Goal: Task Accomplishment & Management: Use online tool/utility

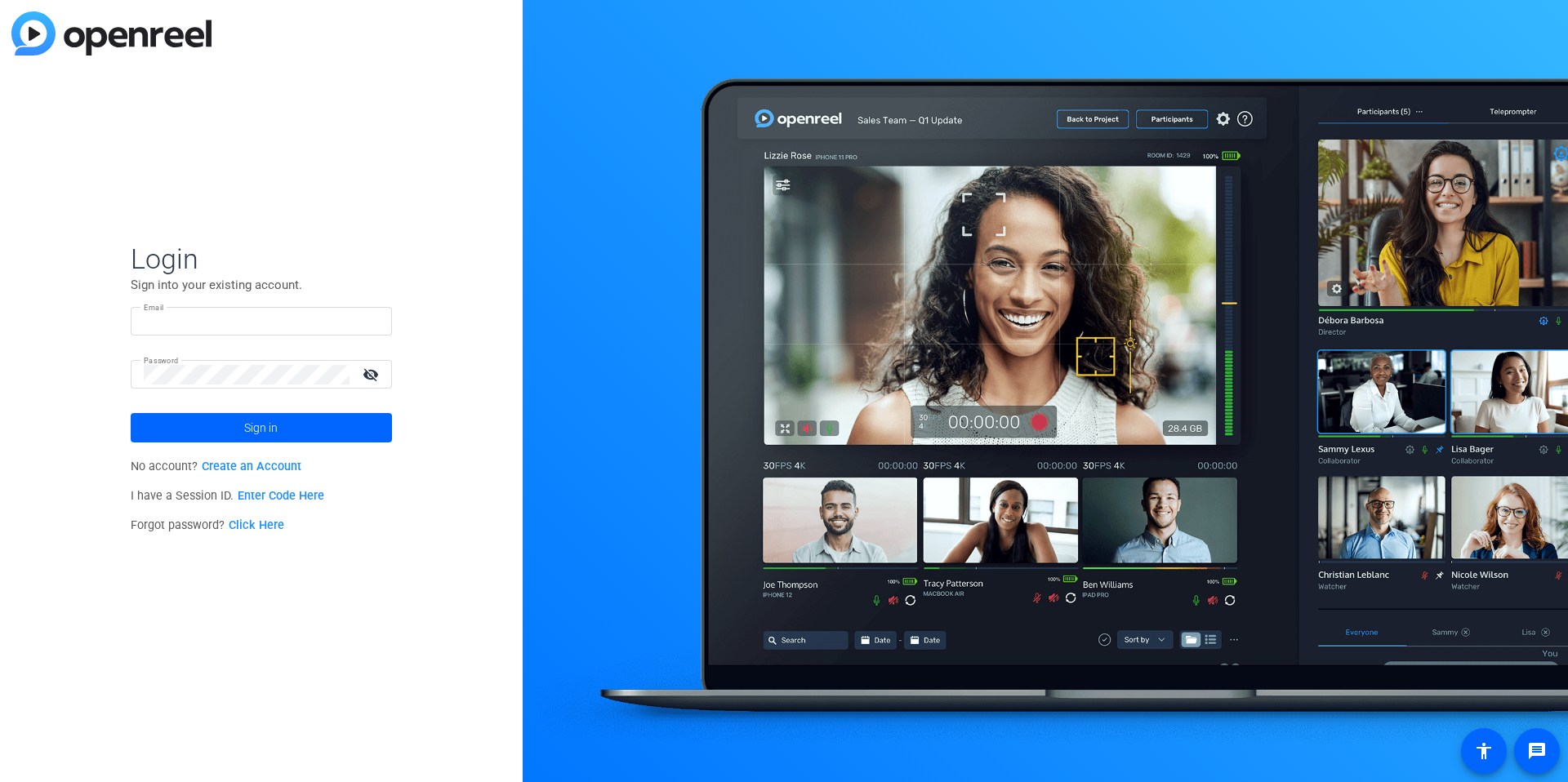
type input "[EMAIL_ADDRESS][DOMAIN_NAME]"
click at [226, 312] on input "[EMAIL_ADDRESS][DOMAIN_NAME]" at bounding box center [262, 322] width 236 height 19
click at [223, 314] on input "[EMAIL_ADDRESS][DOMAIN_NAME]" at bounding box center [262, 322] width 236 height 19
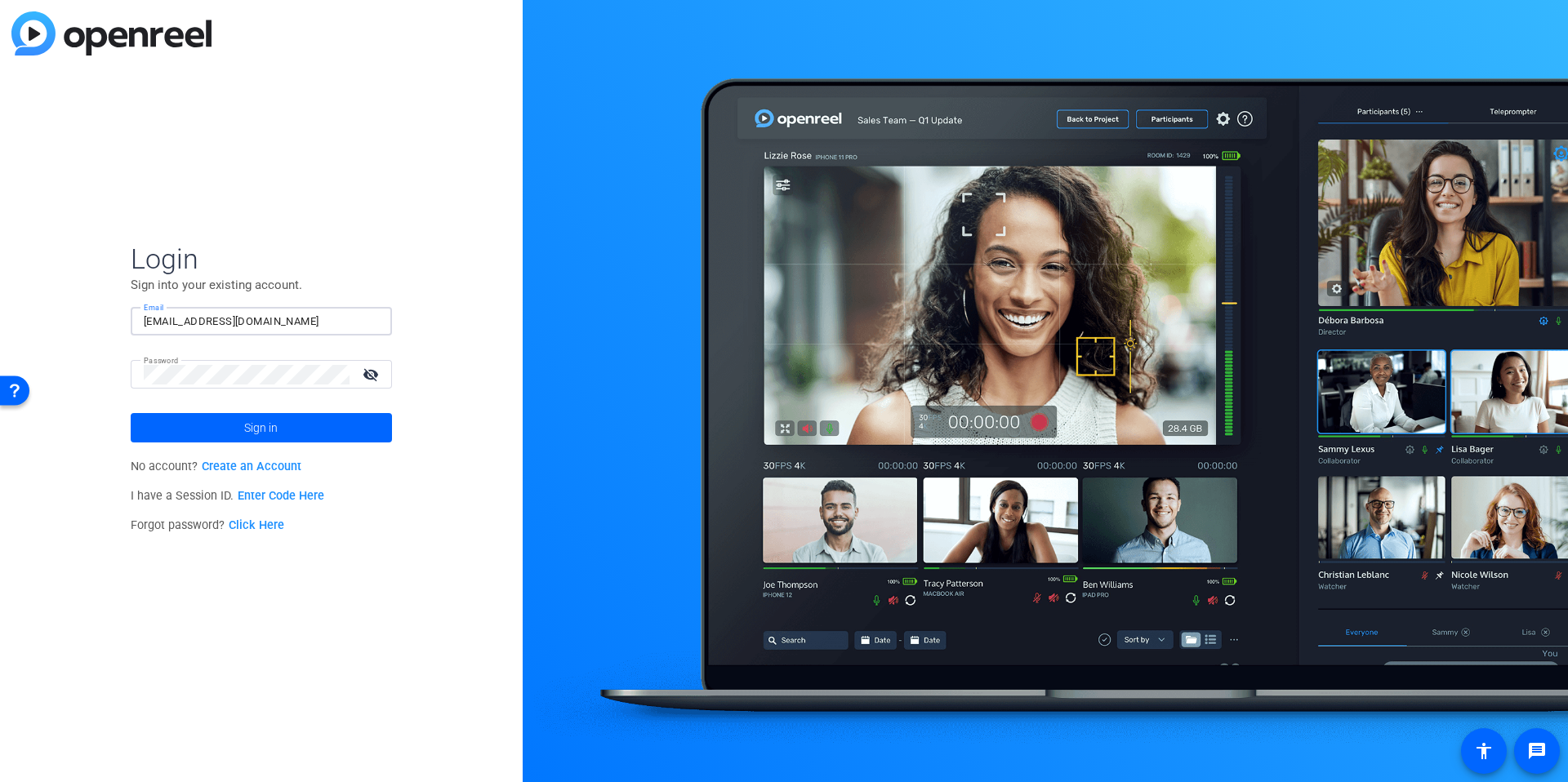
type input "[EMAIL_ADDRESS][DOMAIN_NAME]"
click at [179, 409] on span at bounding box center [261, 428] width 261 height 40
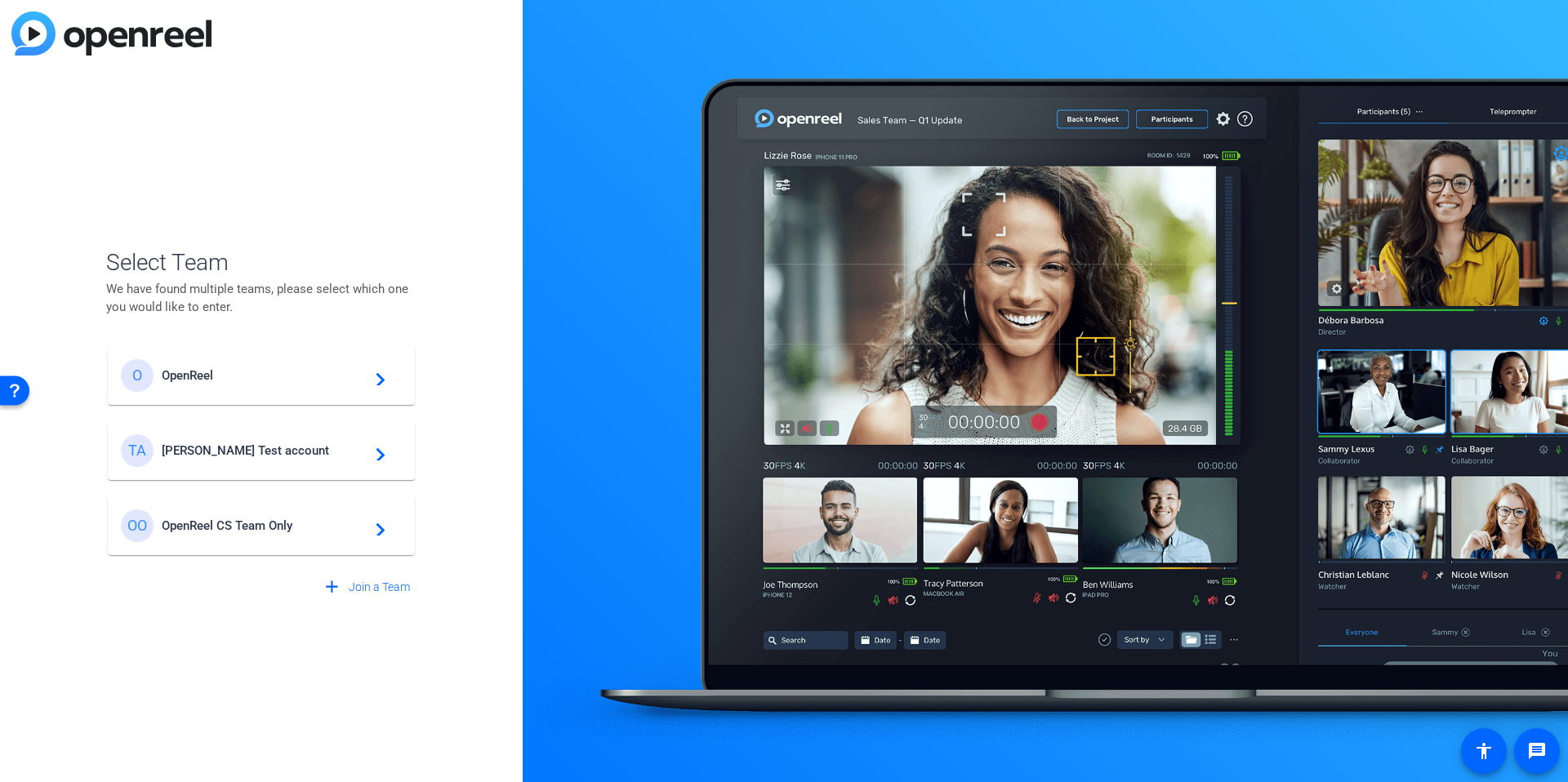
click at [213, 445] on span "[PERSON_NAME] Test account" at bounding box center [264, 451] width 204 height 15
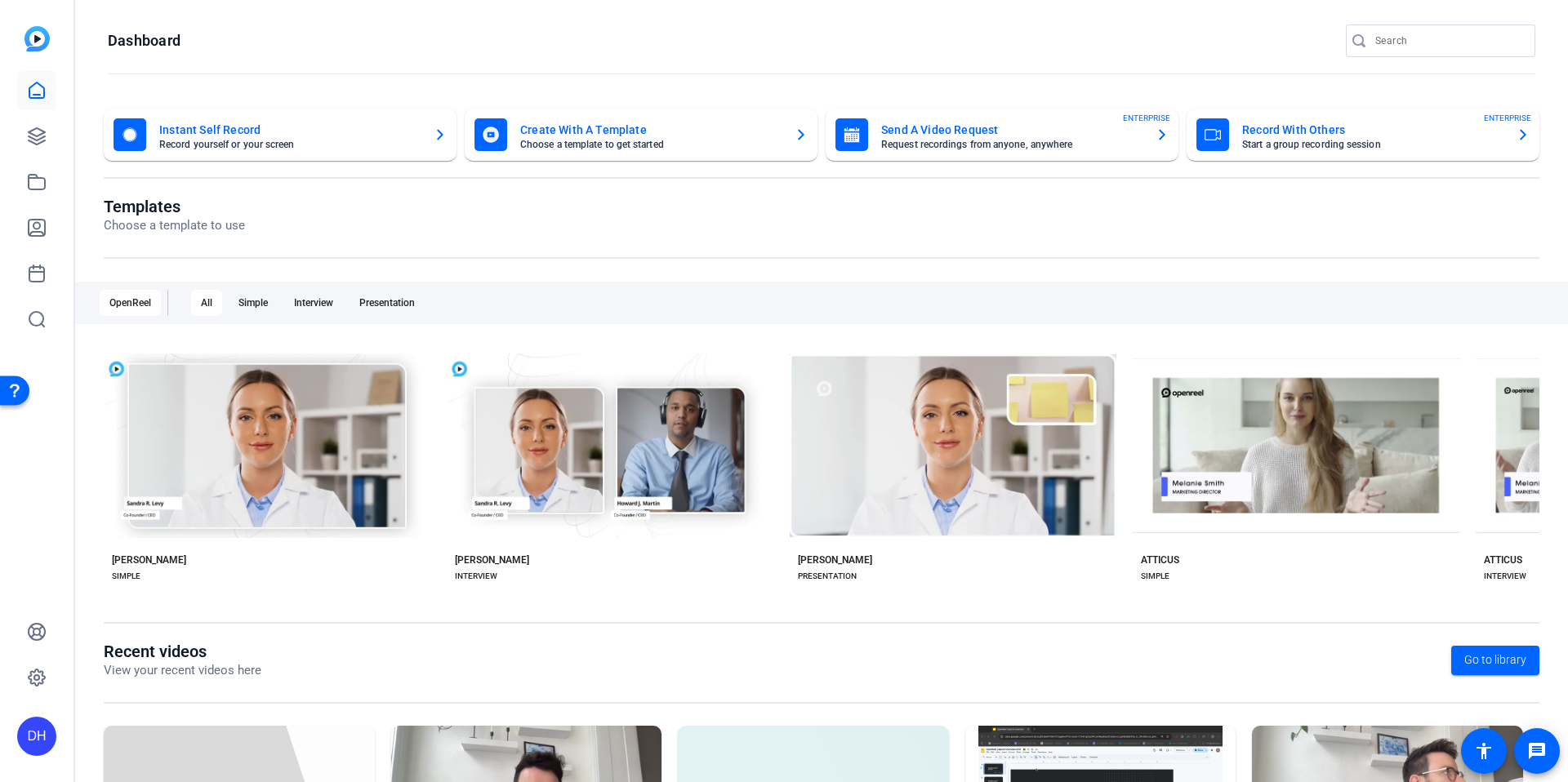
click at [47, 748] on div "DH" at bounding box center [37, 736] width 40 height 40
click at [40, 678] on div at bounding box center [784, 391] width 1568 height 782
click at [44, 677] on icon at bounding box center [37, 677] width 17 height 17
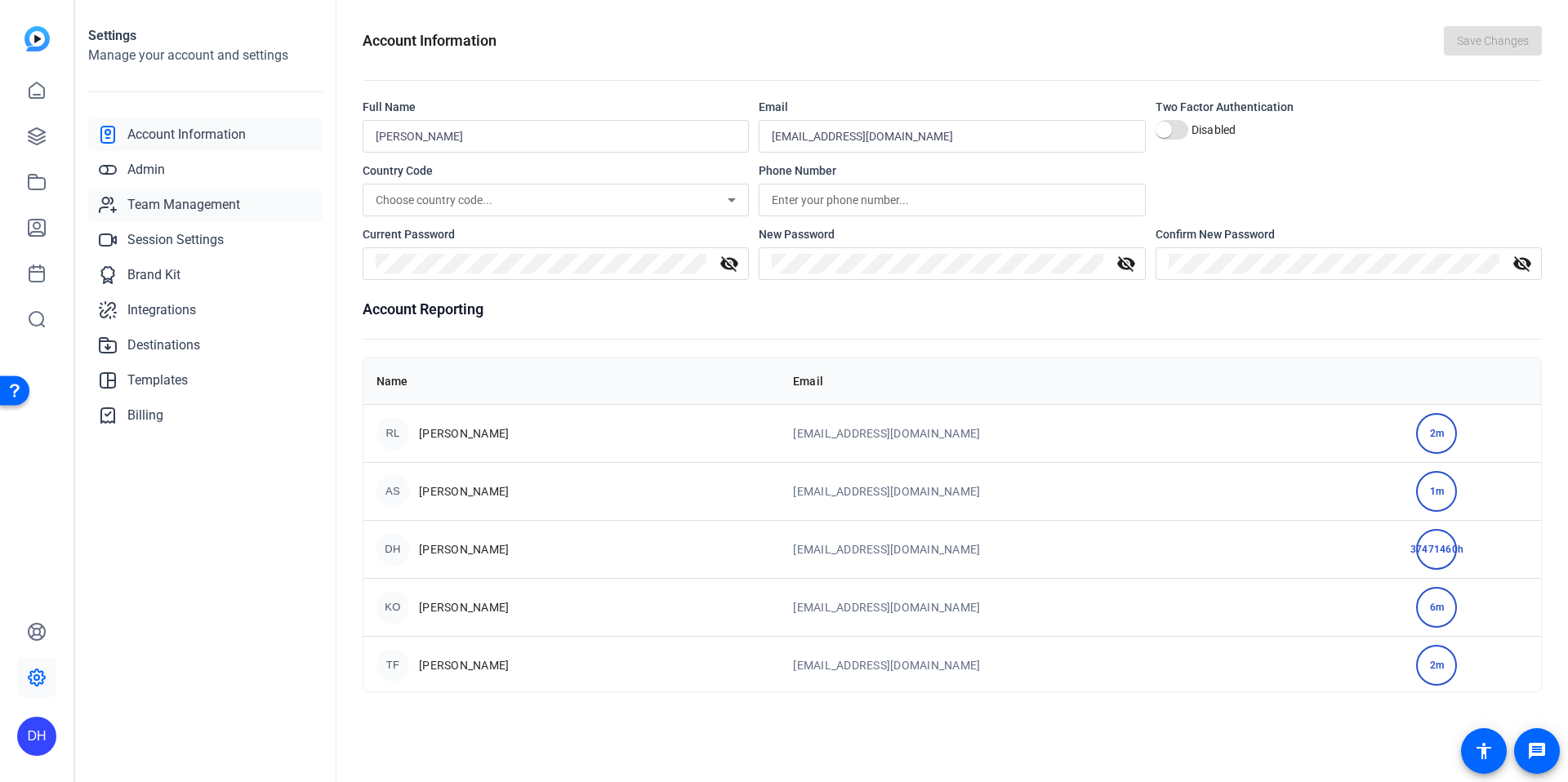
click at [221, 199] on span "Team Management" at bounding box center [184, 205] width 113 height 19
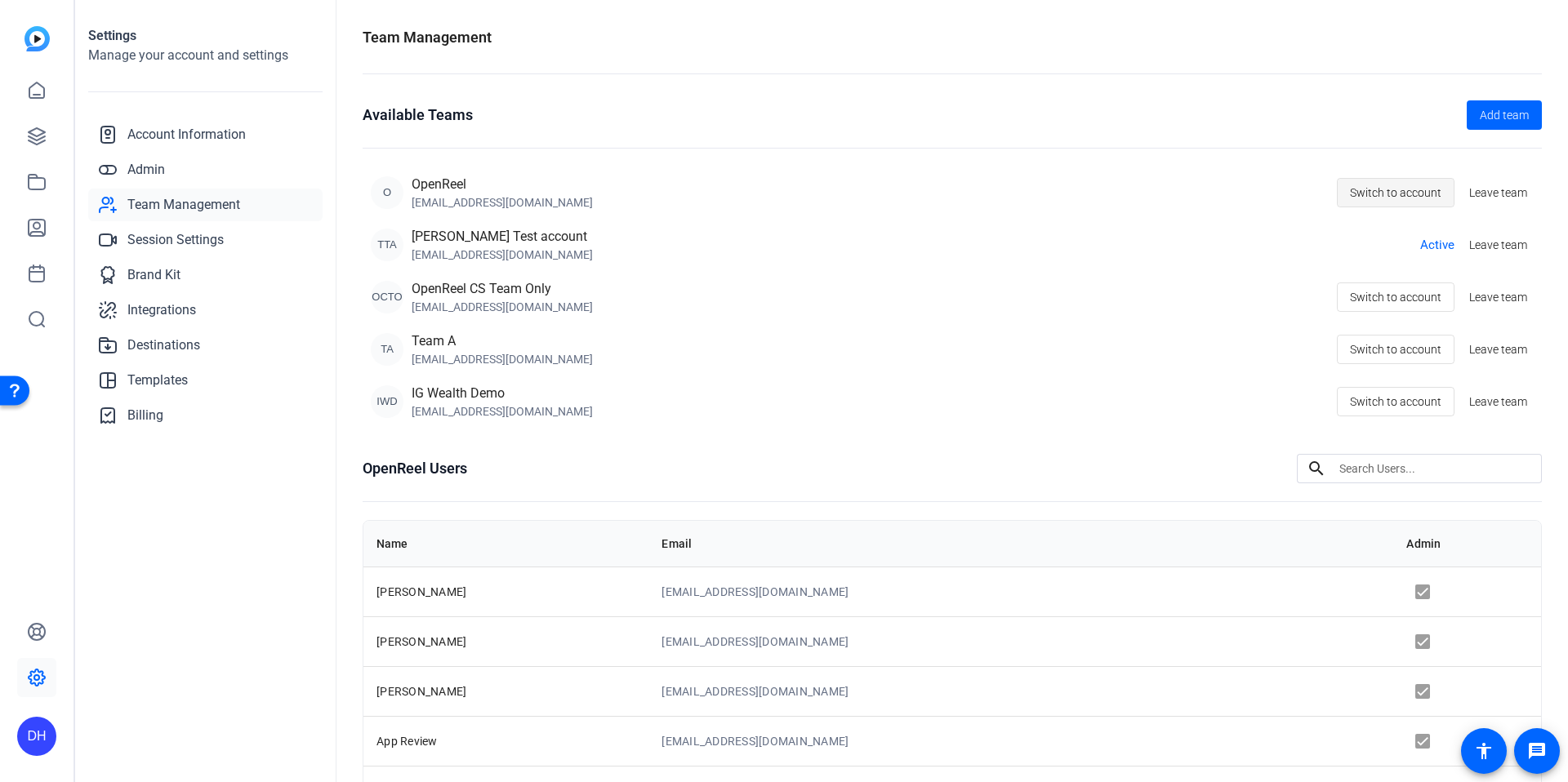
click at [1370, 188] on span "Switch to account" at bounding box center [1396, 192] width 91 height 31
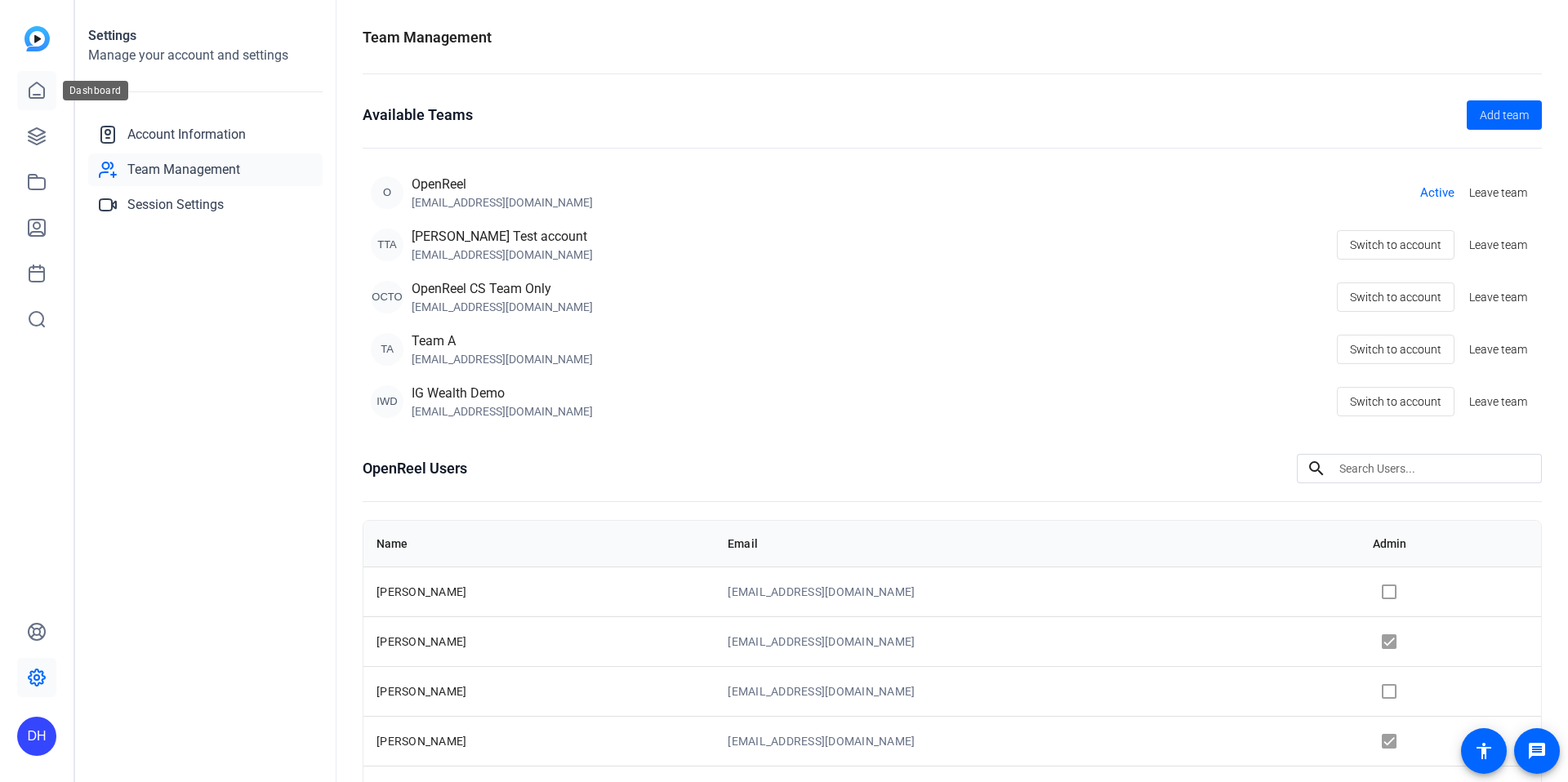
click at [39, 101] on link at bounding box center [37, 91] width 40 height 40
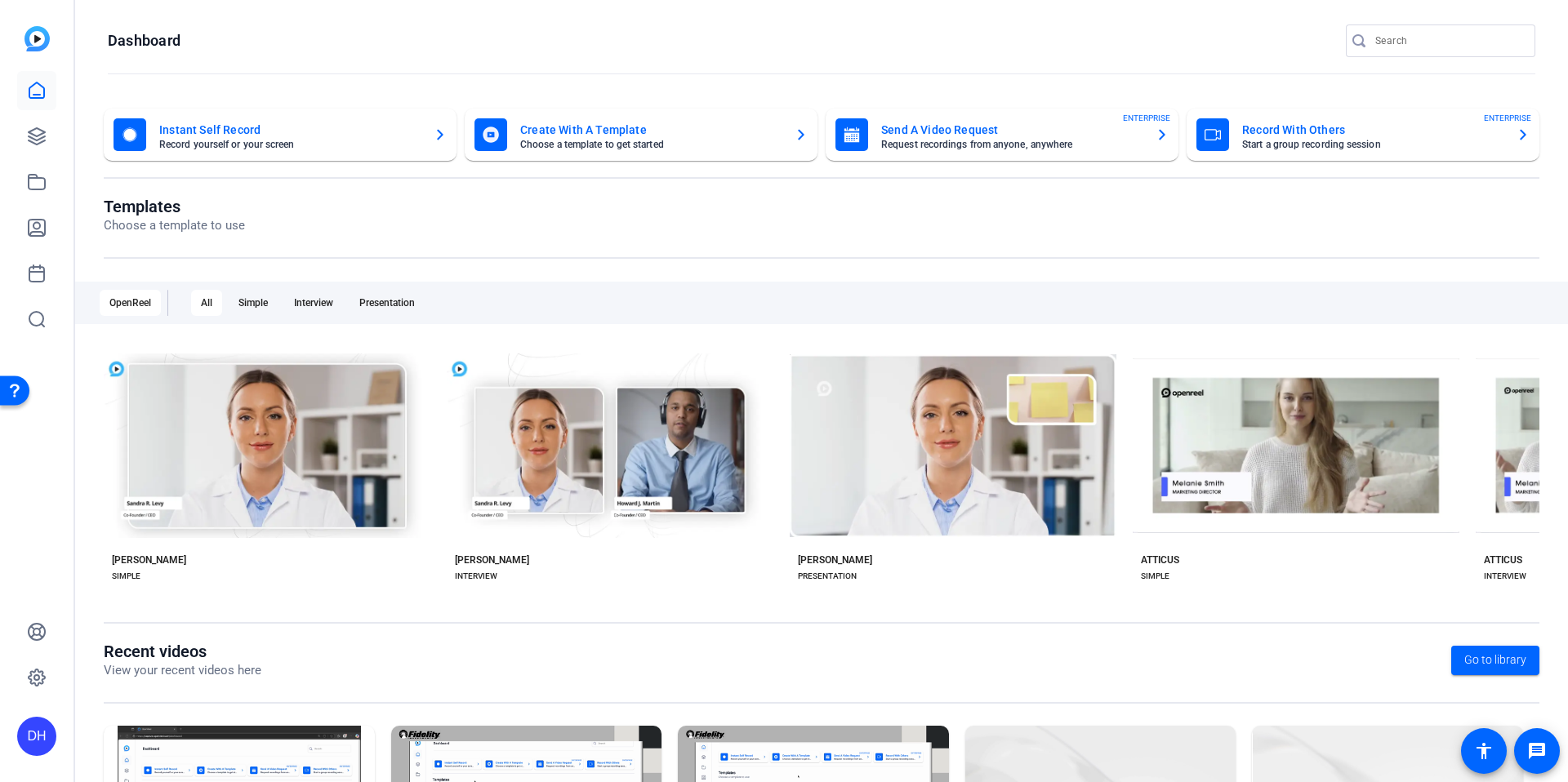
click at [1100, 59] on openreel-divider-bar at bounding box center [822, 75] width 1428 height 35
click at [866, 25] on openreel-page-title "Dashboard" at bounding box center [822, 40] width 1428 height 33
click at [24, 145] on link at bounding box center [37, 136] width 40 height 40
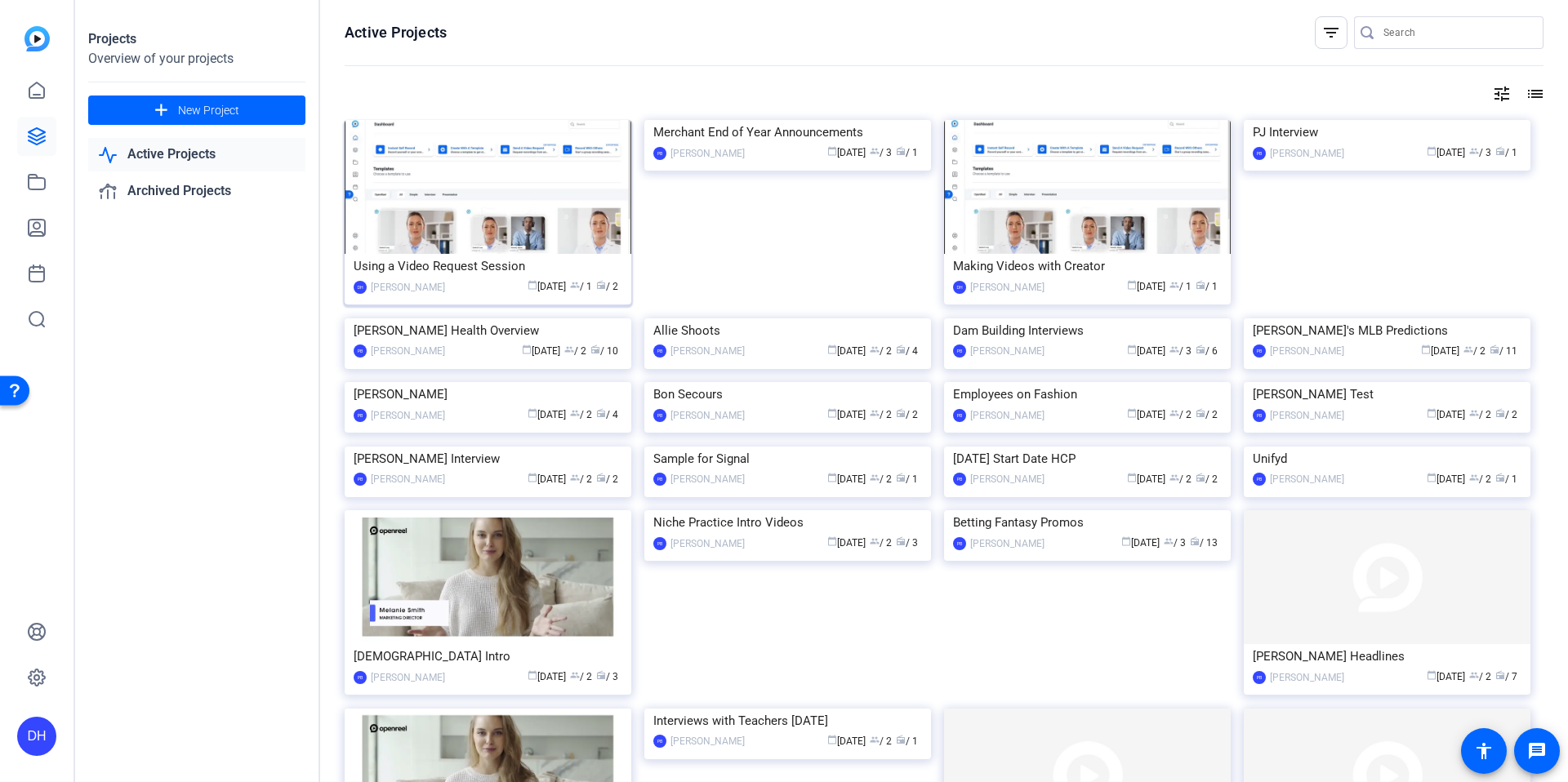
click at [360, 214] on img at bounding box center [488, 187] width 287 height 134
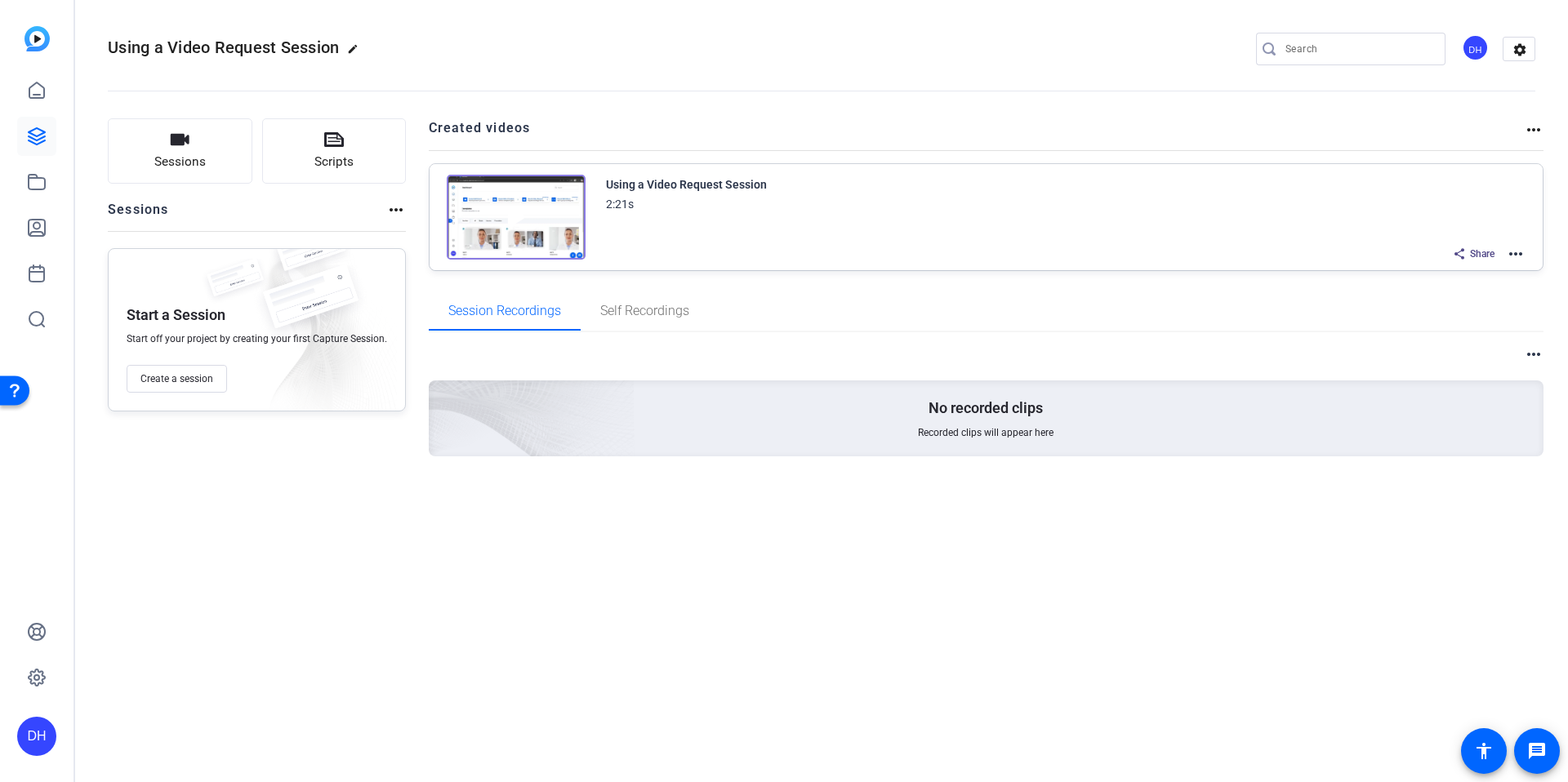
click at [1511, 249] on mat-icon "more_horiz" at bounding box center [1516, 254] width 19 height 19
click at [1461, 273] on span "Edit in Creator" at bounding box center [1455, 273] width 113 height 19
